Goal: Task Accomplishment & Management: Complete application form

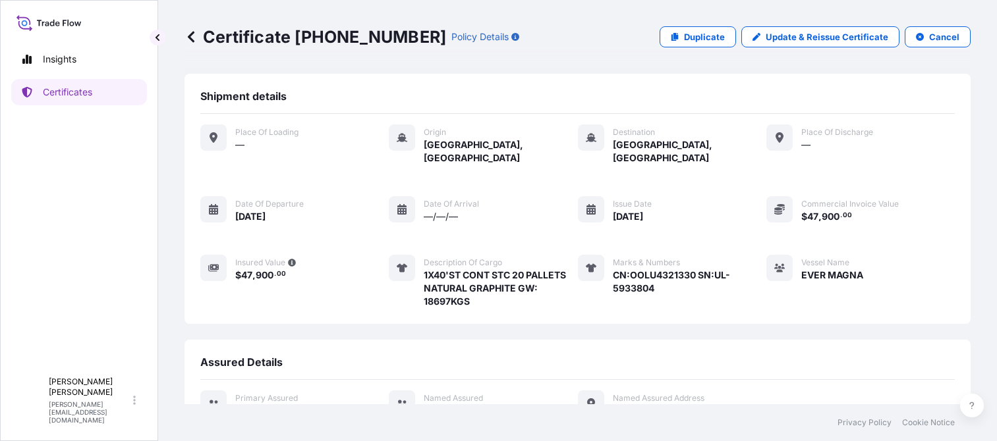
scroll to position [296, 0]
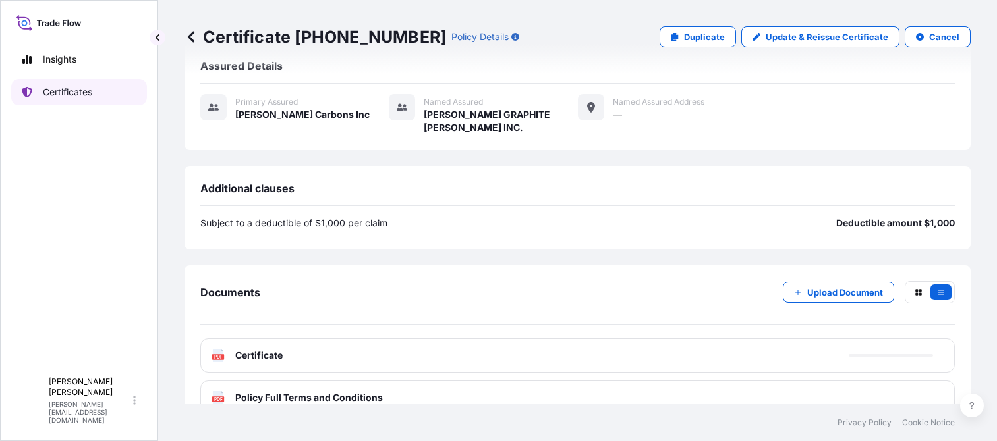
click at [96, 97] on link "Certificates" at bounding box center [79, 92] width 136 height 26
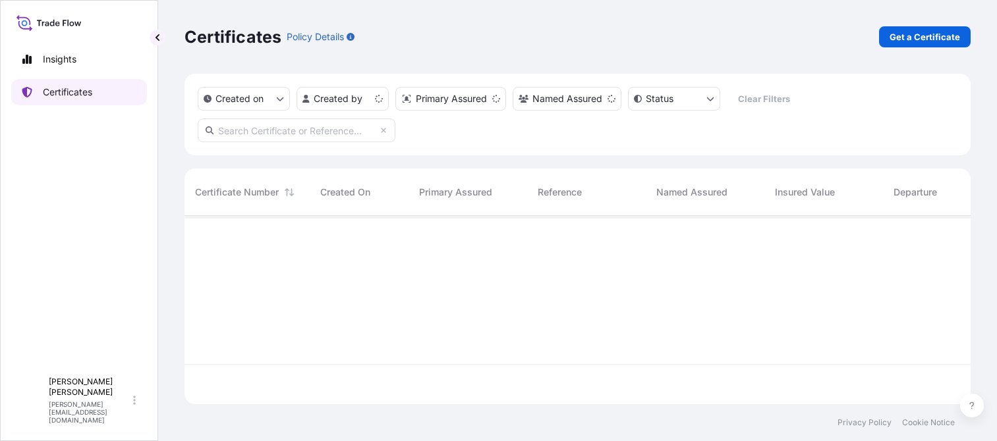
scroll to position [186, 776]
click at [952, 41] on p "Get a Certificate" at bounding box center [924, 36] width 70 height 13
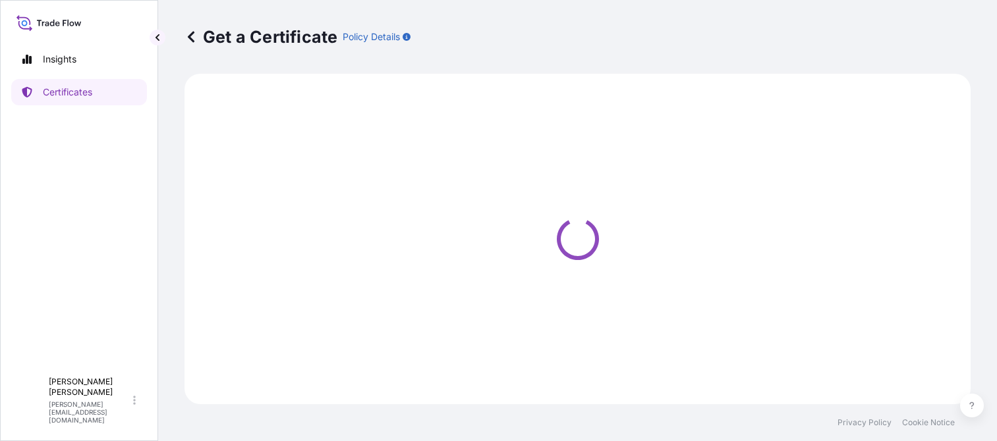
select select "Ocean Vessel"
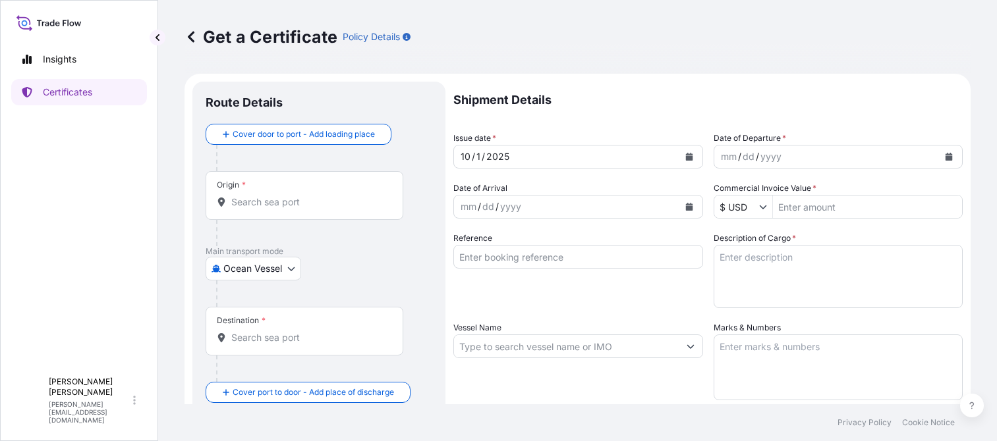
click at [287, 201] on input "Origin *" at bounding box center [308, 202] width 155 height 13
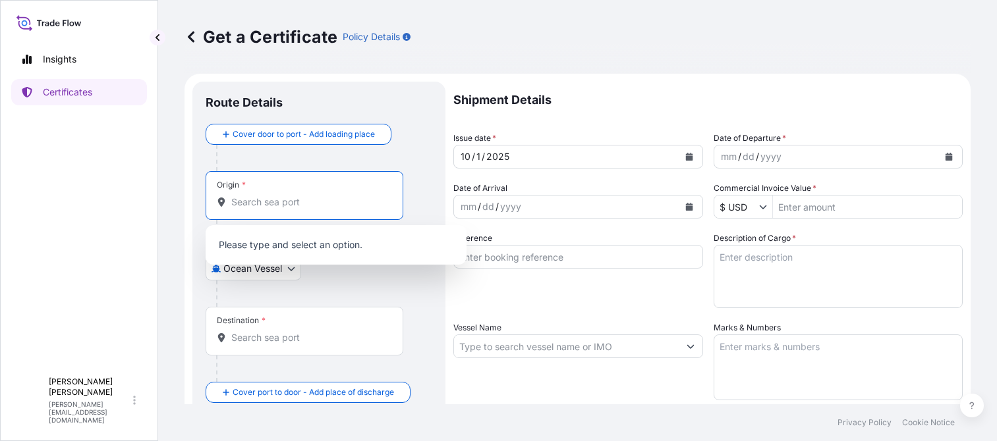
click at [246, 199] on input "Origin *" at bounding box center [308, 202] width 155 height 13
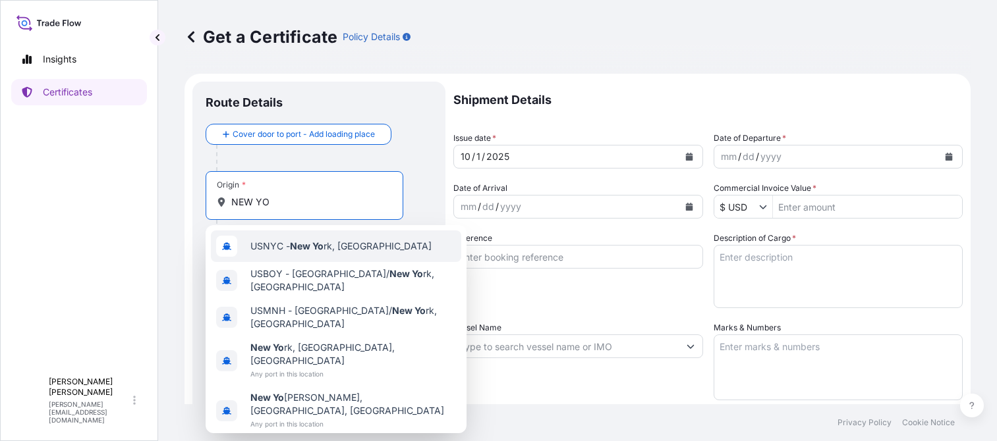
click at [285, 252] on span "USNYC - New Yo rk, [GEOGRAPHIC_DATA]" at bounding box center [340, 246] width 181 height 13
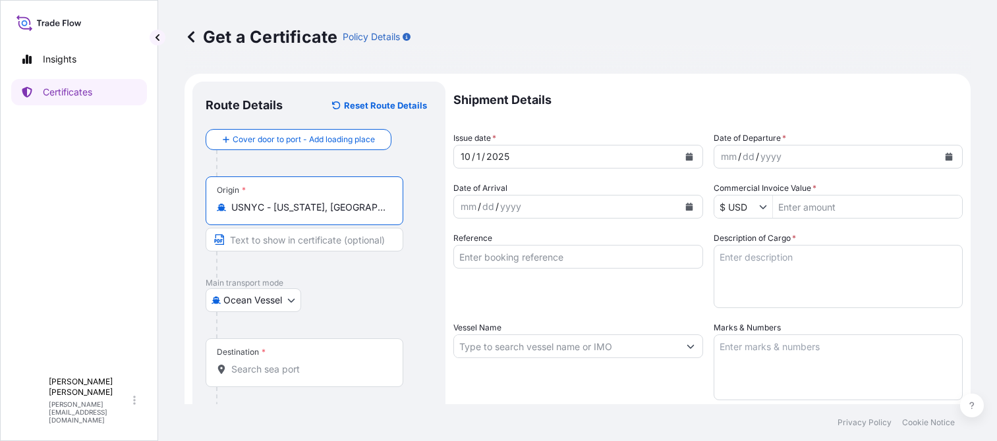
type input "USNYC - [US_STATE], [GEOGRAPHIC_DATA]"
click at [280, 361] on div "Destination *" at bounding box center [305, 363] width 198 height 49
click at [280, 363] on input "Destination *" at bounding box center [308, 369] width 155 height 13
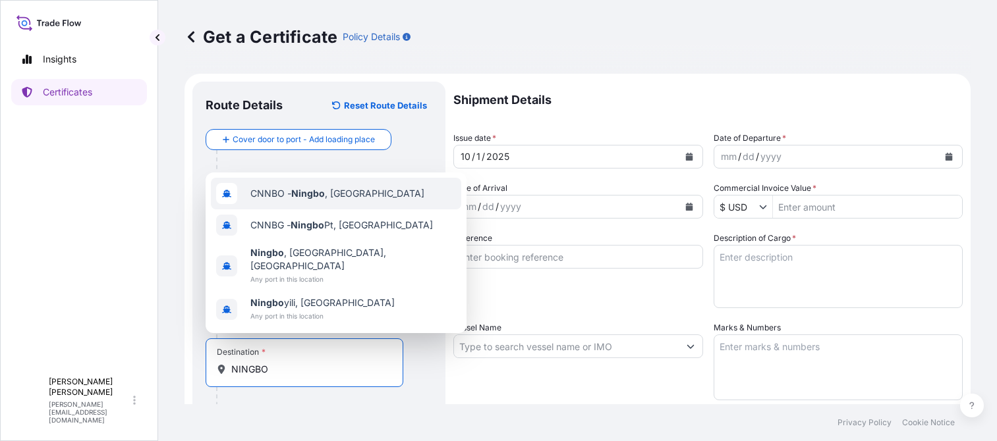
click at [313, 209] on div "CNNBO - Ningbo , [GEOGRAPHIC_DATA]" at bounding box center [336, 194] width 250 height 32
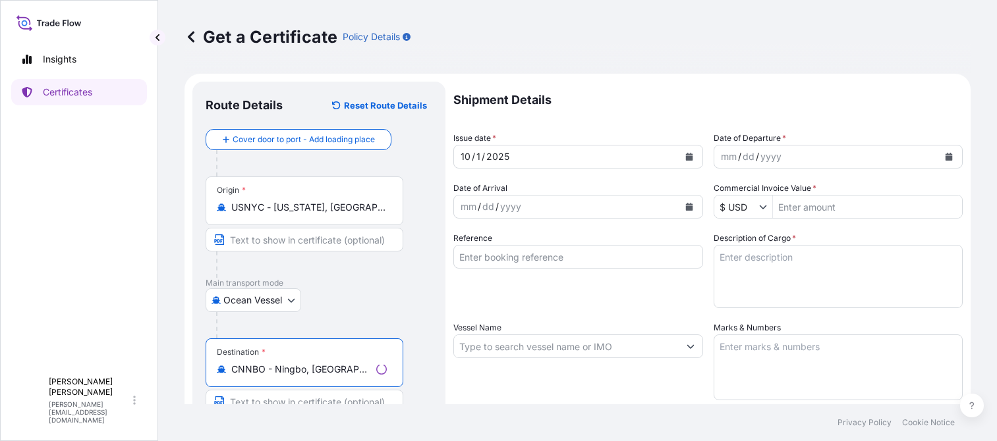
type input "CNNBO - Ningbo, [GEOGRAPHIC_DATA]"
click at [779, 160] on div "mm / dd / yyyy" at bounding box center [826, 157] width 225 height 24
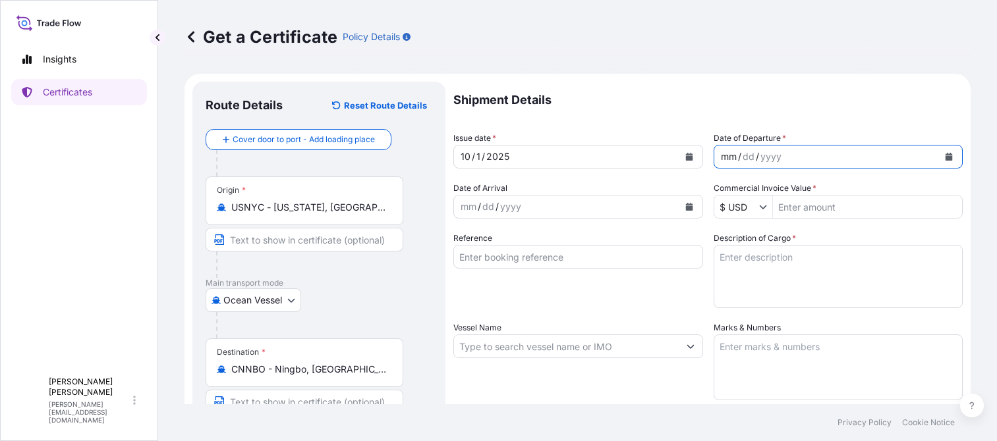
click at [948, 157] on div "mm / dd / yyyy" at bounding box center [838, 157] width 250 height 24
click at [945, 160] on icon "Calendar" at bounding box center [948, 157] width 7 height 8
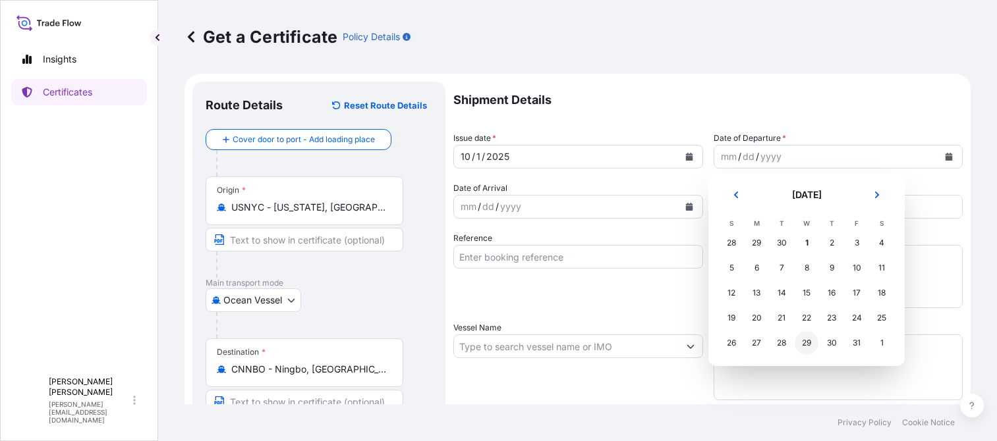
click at [800, 346] on div "29" at bounding box center [806, 343] width 24 height 24
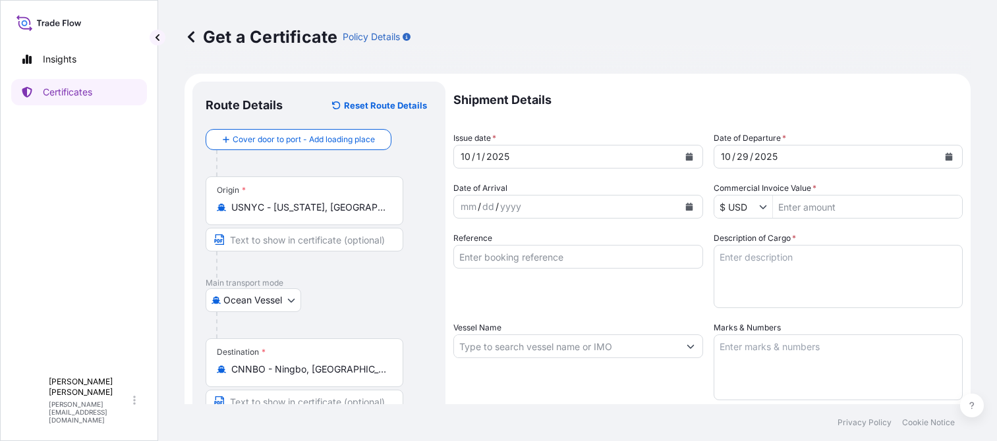
click at [864, 211] on input "Commercial Invoice Value *" at bounding box center [868, 207] width 190 height 24
paste input "92,208"
type input "92,208"
click at [528, 261] on input "Reference" at bounding box center [578, 257] width 250 height 24
paste input "92,208"
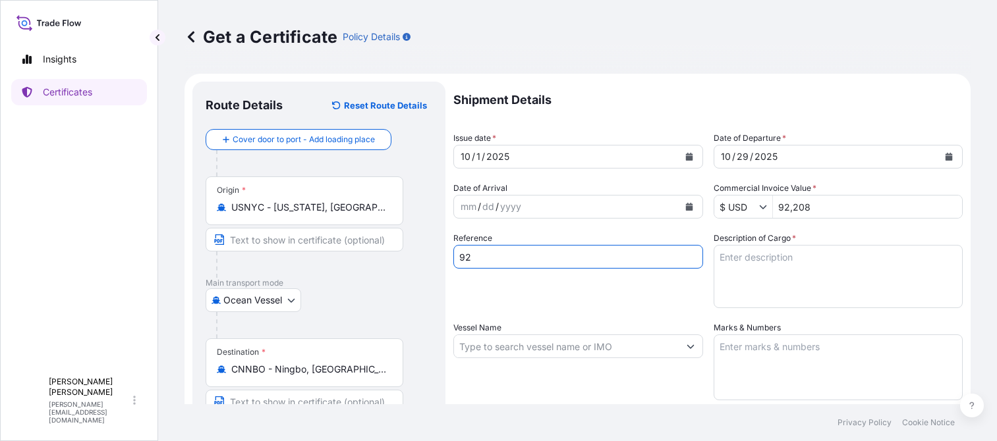
type input "9"
click at [487, 253] on input "1011246635" at bounding box center [578, 257] width 250 height 24
click at [487, 254] on input "1011246635" at bounding box center [578, 257] width 250 height 24
type input "1011246635"
click at [770, 264] on textarea "Description of Cargo *" at bounding box center [838, 276] width 250 height 63
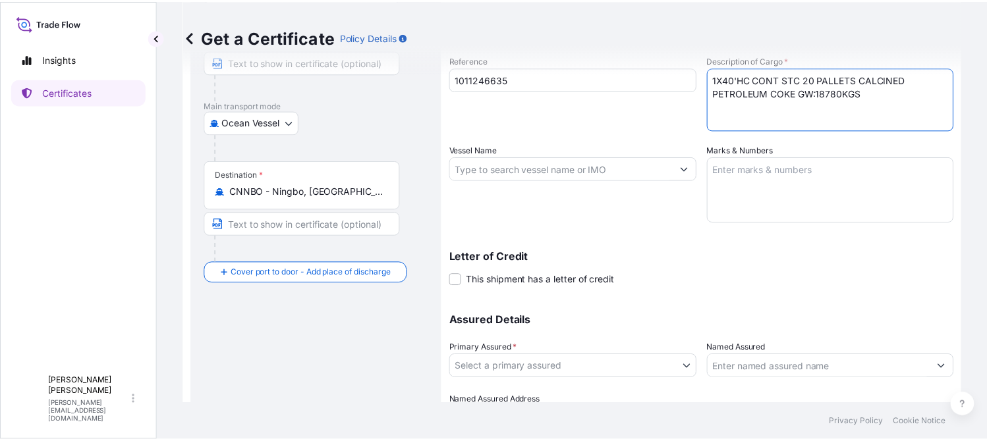
scroll to position [198, 0]
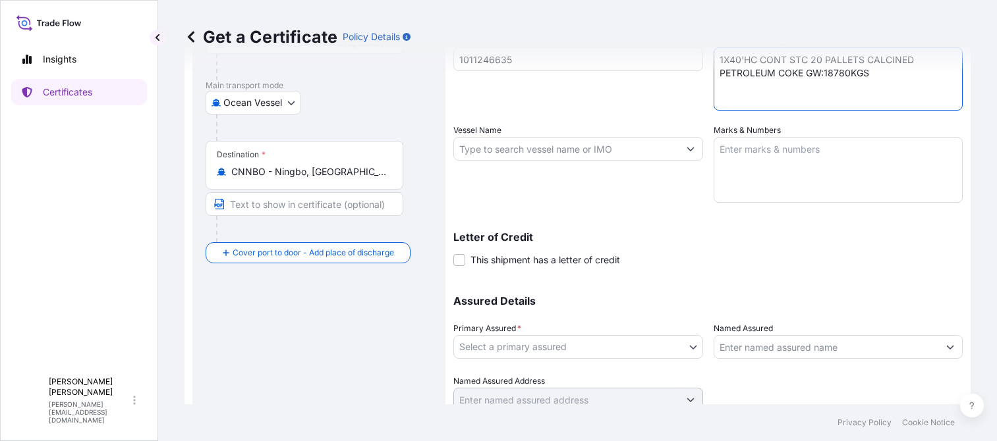
type textarea "1X40'HC CONT STC 20 PALLETS CALCINED PETROLEUM COKE GW:18780KGS"
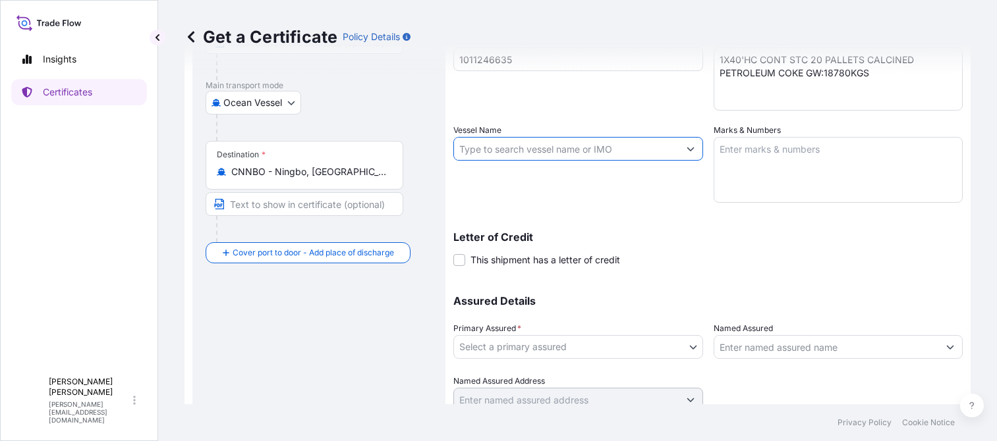
click at [503, 149] on input "Vessel Name" at bounding box center [566, 149] width 225 height 24
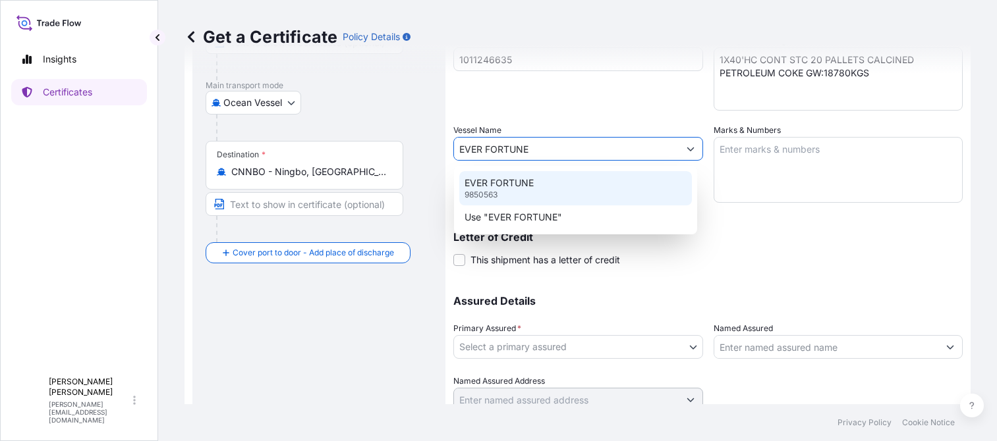
click at [514, 174] on div "EVER FORTUNE 9850563" at bounding box center [575, 188] width 233 height 34
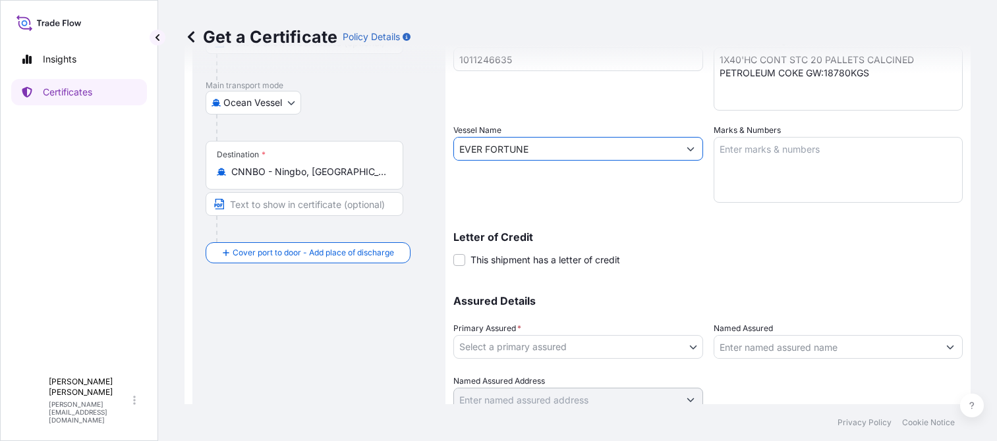
type input "EVER FORTUNE"
click at [763, 173] on textarea "Marks & Numbers" at bounding box center [838, 170] width 250 height 66
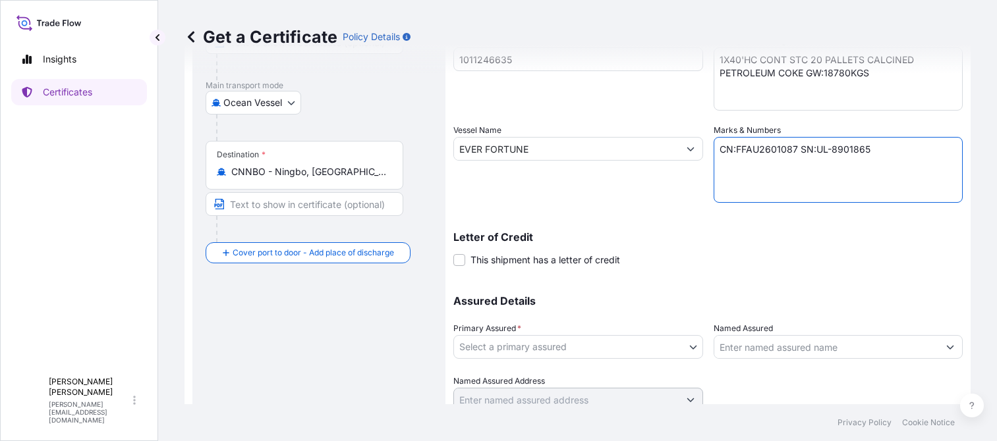
type textarea "CN:FFAU2601087 SN:UL-8901865"
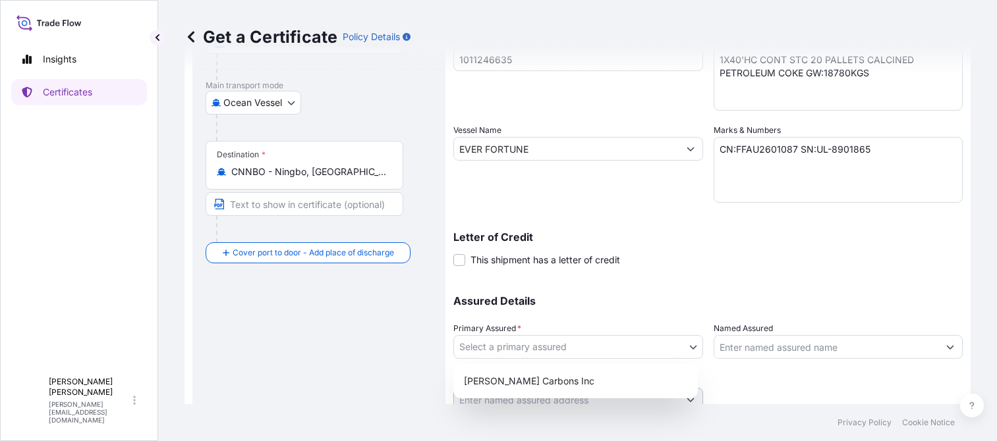
click at [647, 337] on body "Insights Certificates A [PERSON_NAME] [PERSON_NAME][EMAIL_ADDRESS][DOMAIN_NAME]…" at bounding box center [498, 220] width 997 height 441
click at [603, 374] on div "[PERSON_NAME] Carbons Inc" at bounding box center [575, 382] width 234 height 24
select select "31420"
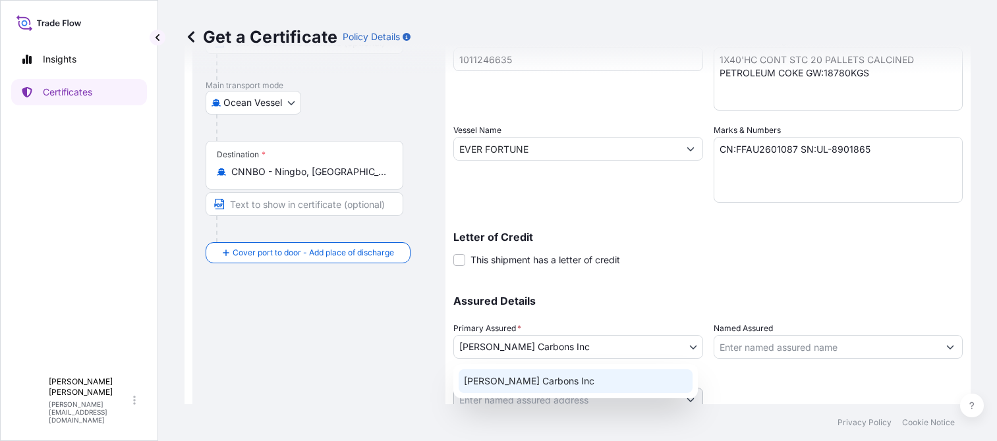
click at [785, 342] on input "Named Assured" at bounding box center [826, 347] width 225 height 24
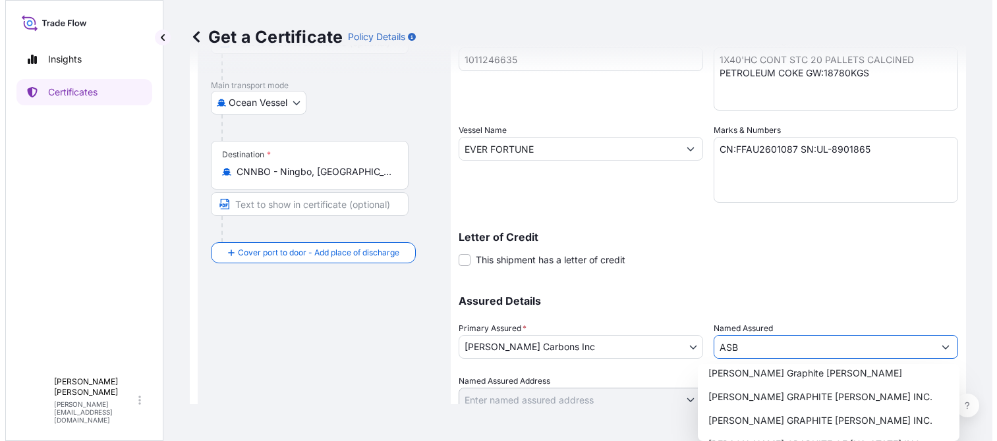
scroll to position [263, 0]
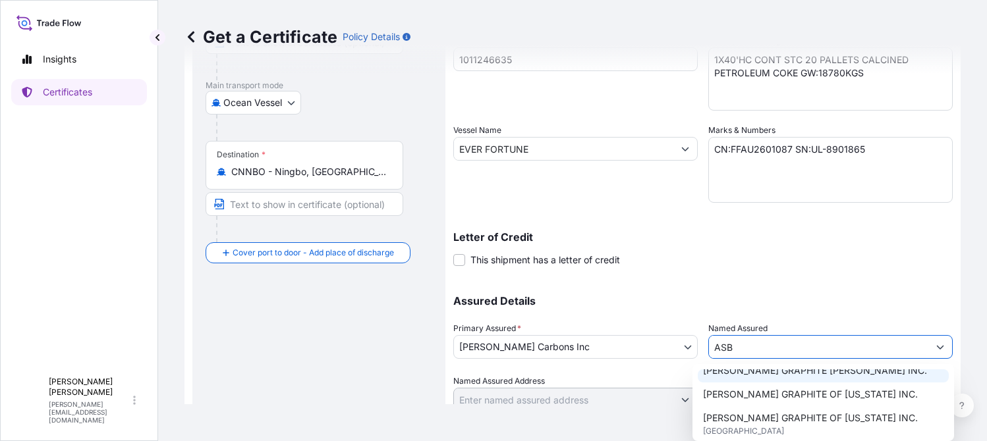
click at [800, 377] on span "[PERSON_NAME] GRAPHITE [PERSON_NAME] INC." at bounding box center [815, 370] width 224 height 13
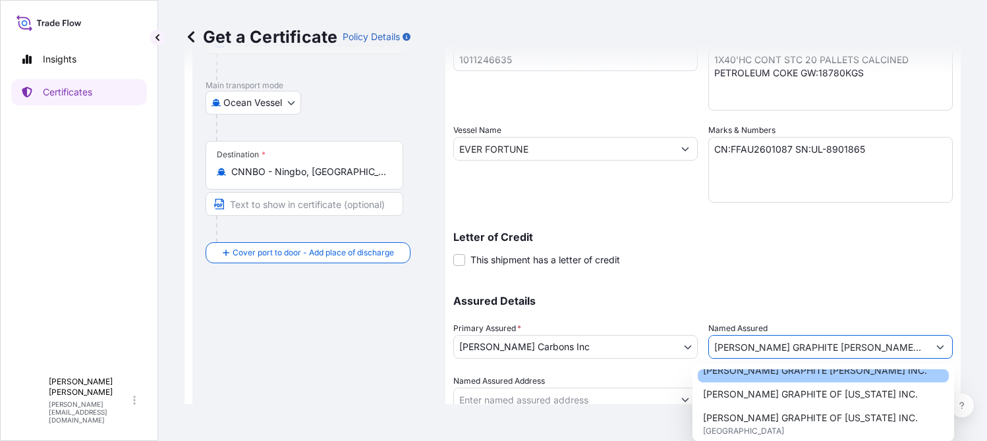
type input "[PERSON_NAME] GRAPHITE [PERSON_NAME] INC."
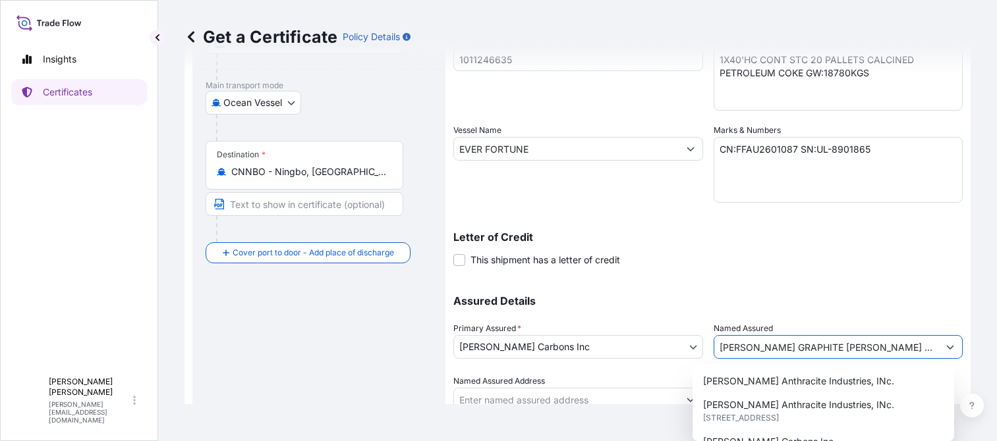
click at [742, 266] on div "Letter of Credit This shipment has a letter of credit Letter of credit * Letter…" at bounding box center [707, 249] width 509 height 35
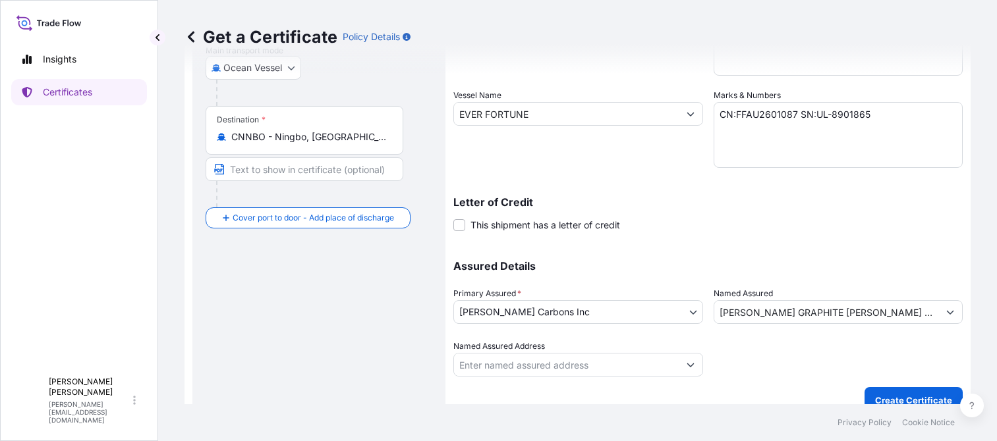
scroll to position [250, 0]
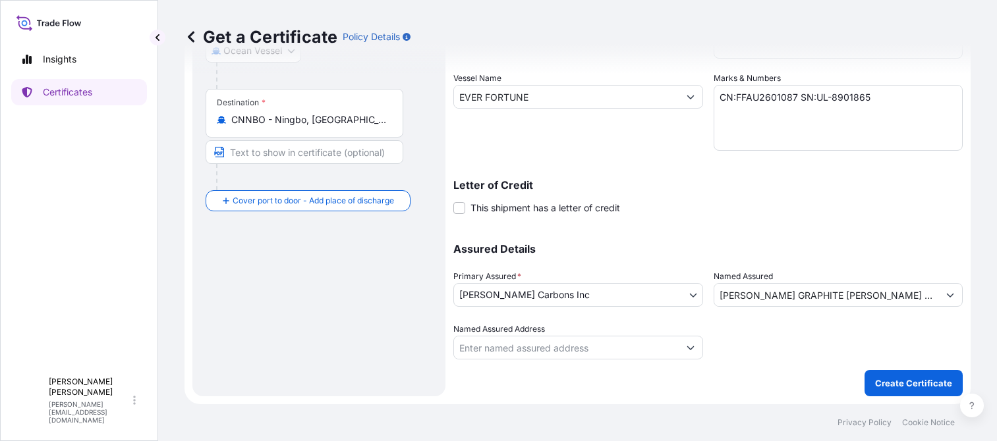
click at [886, 383] on p "Create Certificate" at bounding box center [913, 383] width 77 height 13
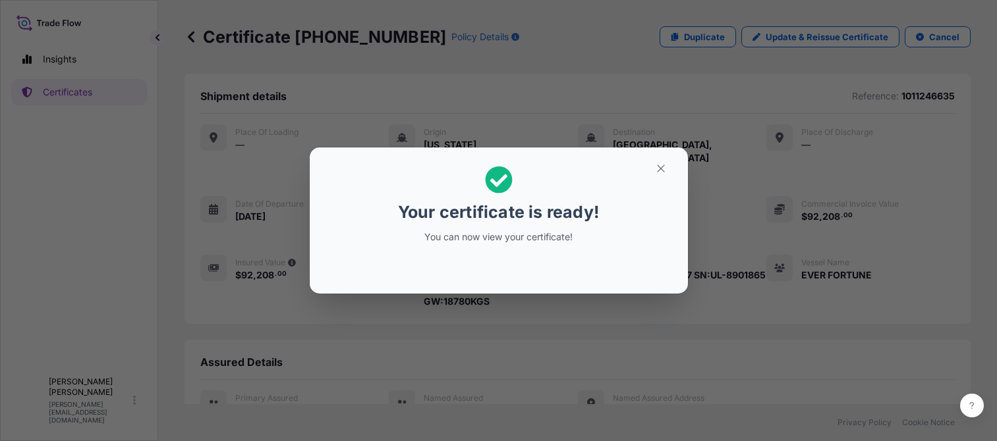
click at [759, 320] on div "Your certificate is ready! You can now view your certificate!" at bounding box center [498, 220] width 997 height 441
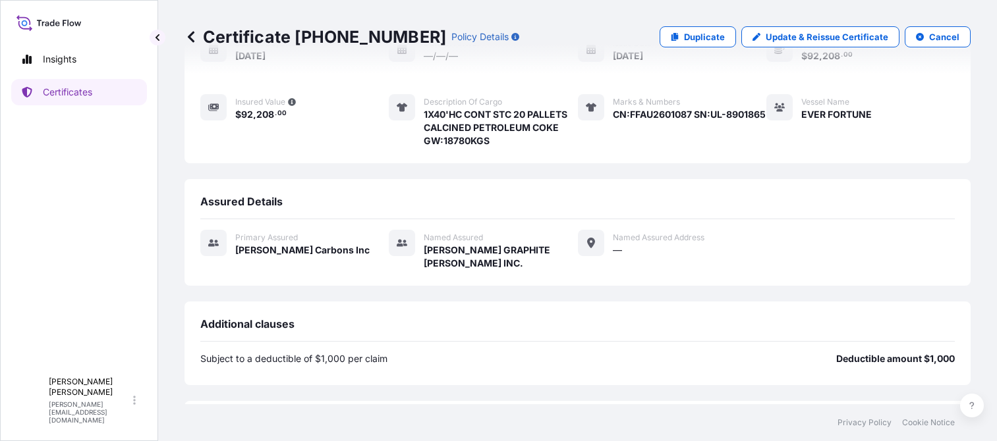
scroll to position [296, 0]
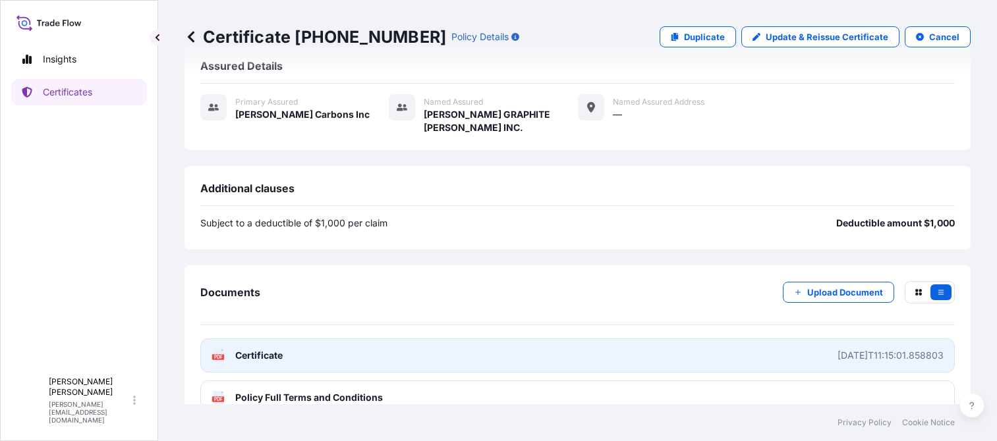
click at [845, 349] on div "[DATE]T11:15:01.858803" at bounding box center [890, 355] width 106 height 13
